Goal: Task Accomplishment & Management: Use online tool/utility

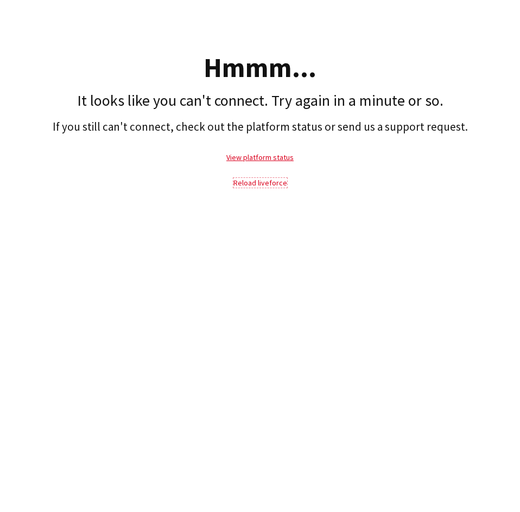
click at [269, 180] on link "Reload liveforce" at bounding box center [260, 183] width 54 height 10
